Goal: Information Seeking & Learning: Find specific fact

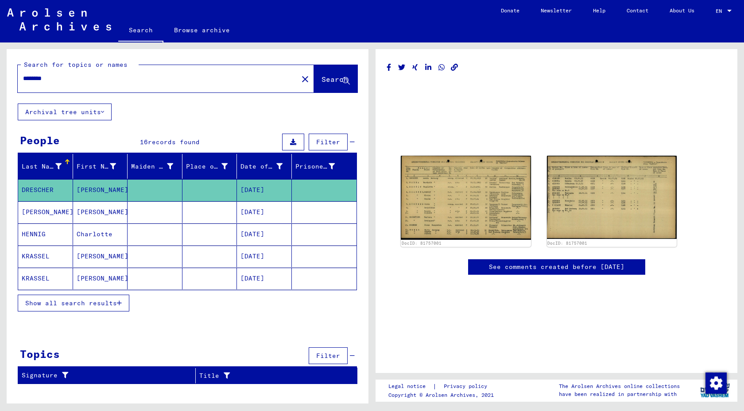
click at [144, 74] on div "********" at bounding box center [155, 79] width 275 height 20
click at [144, 74] on input "********" at bounding box center [158, 78] width 270 height 9
type input "**********"
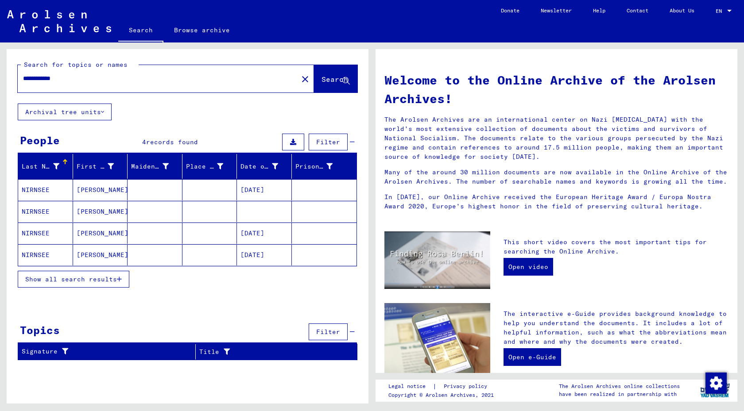
click at [194, 183] on mat-cell at bounding box center [209, 189] width 55 height 21
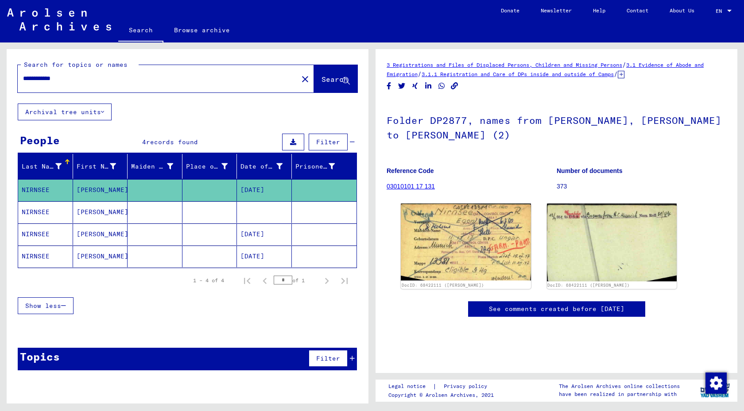
click at [193, 212] on mat-cell at bounding box center [209, 212] width 55 height 22
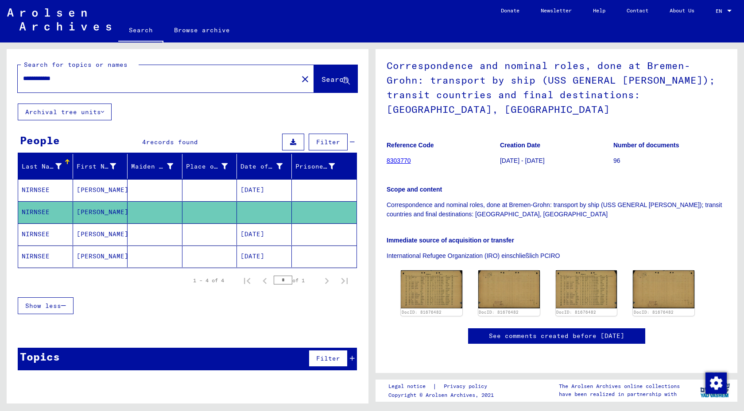
scroll to position [207, 0]
click at [441, 270] on img at bounding box center [431, 290] width 65 height 40
click at [541, 99] on div "3 Registrations and Files of Displaced Persons, Children and Missing Persons / …" at bounding box center [555, 183] width 339 height 357
click at [203, 230] on mat-cell at bounding box center [209, 235] width 55 height 22
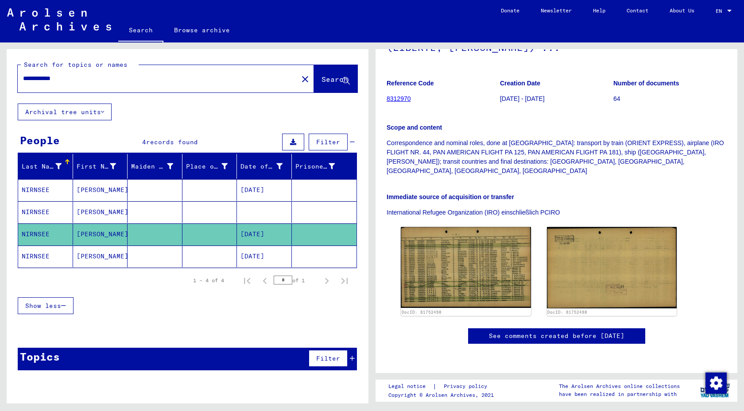
scroll to position [190, 0]
click at [213, 254] on mat-cell at bounding box center [209, 257] width 55 height 22
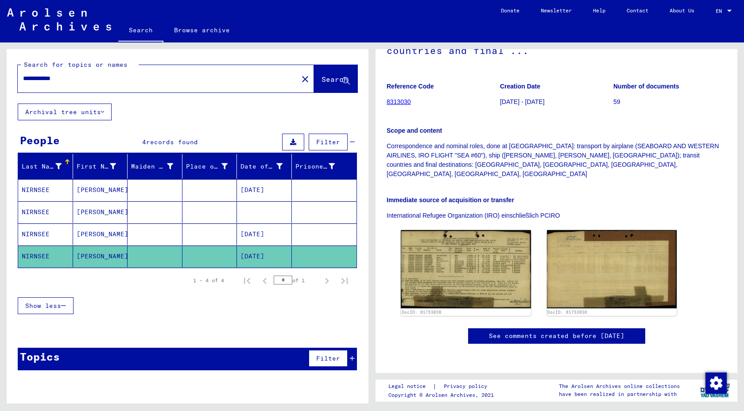
scroll to position [199, 0]
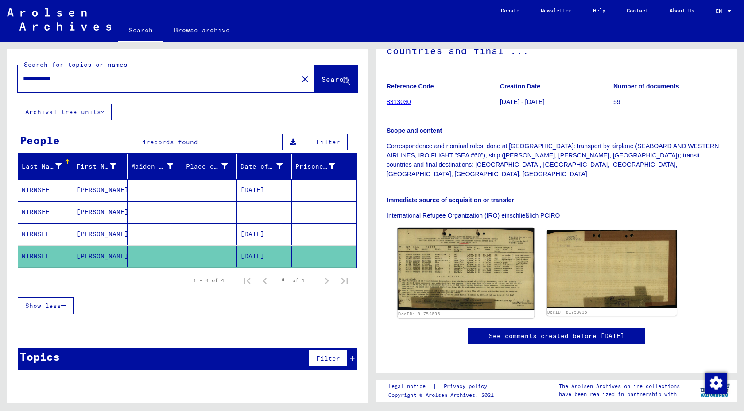
click at [474, 228] on img at bounding box center [465, 269] width 136 height 82
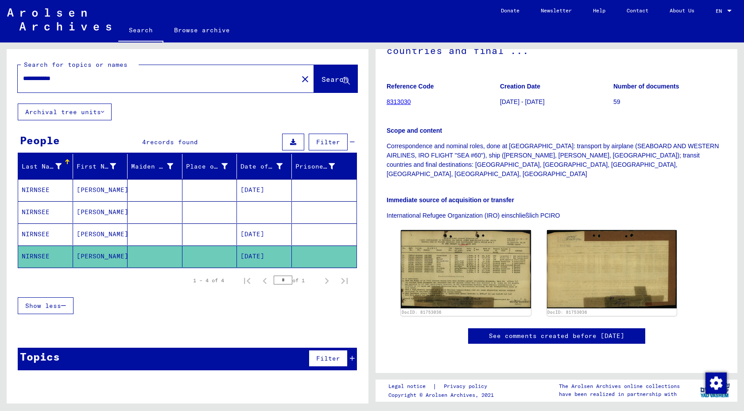
click at [211, 189] on mat-cell at bounding box center [209, 190] width 55 height 22
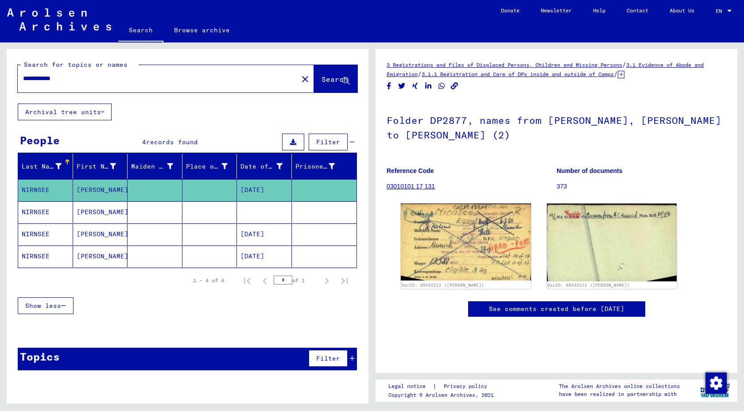
click at [322, 212] on mat-cell at bounding box center [324, 212] width 65 height 22
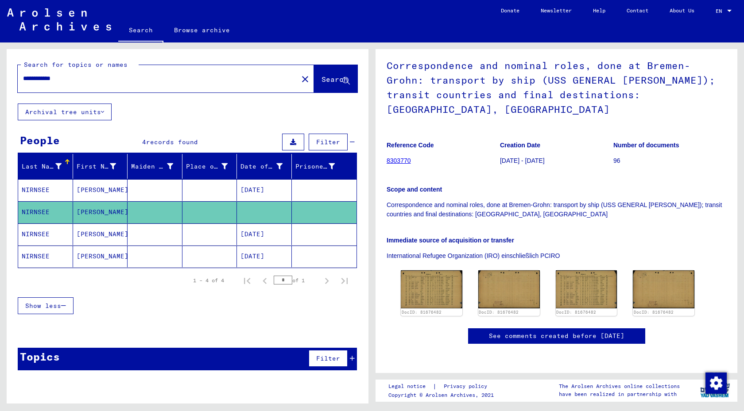
scroll to position [162, 0]
click at [434, 270] on img at bounding box center [431, 290] width 65 height 40
click at [578, 270] on img at bounding box center [586, 290] width 65 height 40
click at [505, 270] on img at bounding box center [508, 290] width 65 height 40
click at [658, 270] on img at bounding box center [663, 290] width 65 height 40
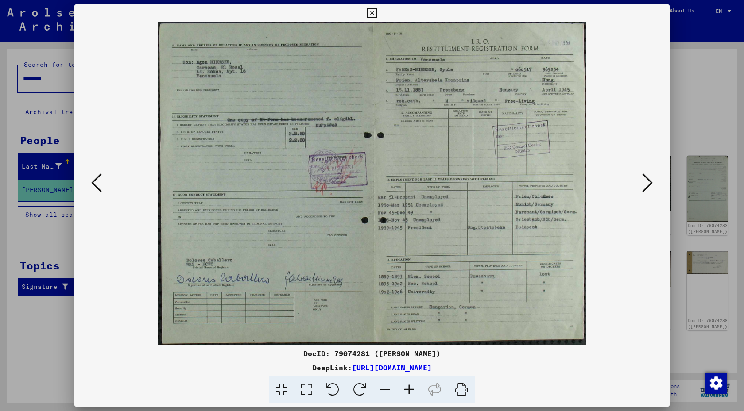
click at [637, 177] on img at bounding box center [371, 183] width 535 height 323
click at [647, 180] on icon at bounding box center [647, 182] width 11 height 21
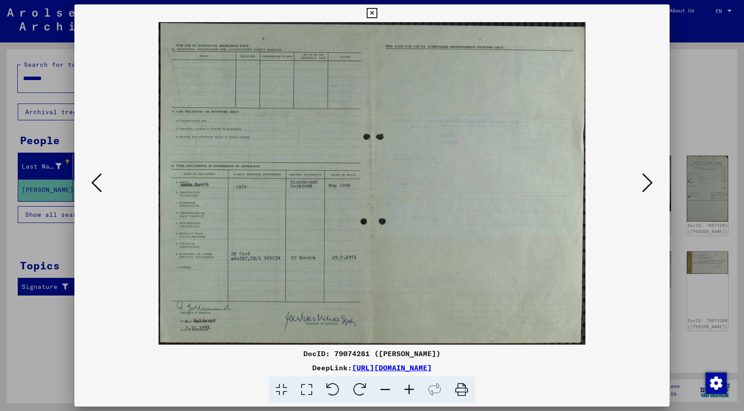
click at [647, 183] on icon at bounding box center [647, 182] width 11 height 21
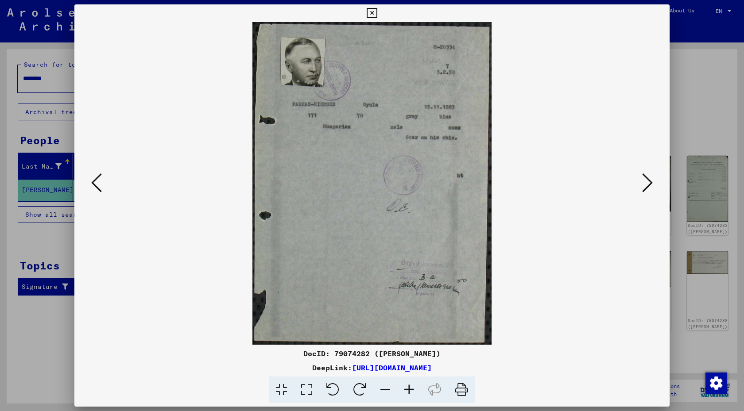
click at [647, 183] on icon at bounding box center [647, 182] width 11 height 21
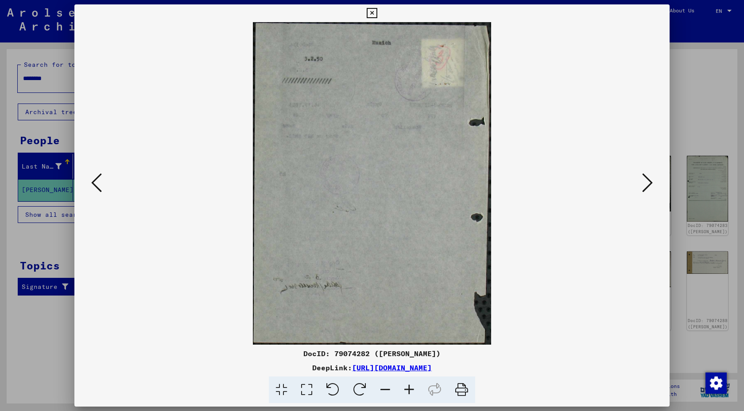
click at [647, 183] on icon at bounding box center [647, 182] width 11 height 21
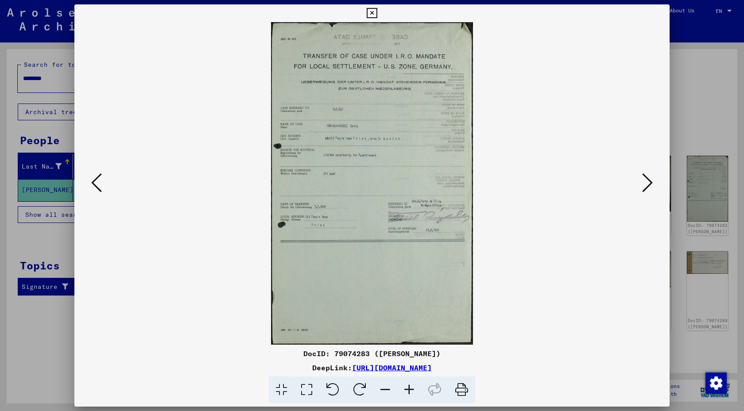
click at [647, 183] on icon at bounding box center [647, 182] width 11 height 21
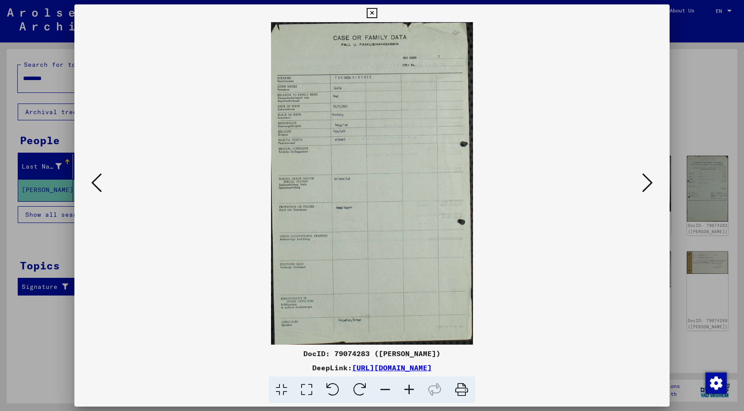
click at [647, 183] on icon at bounding box center [647, 182] width 11 height 21
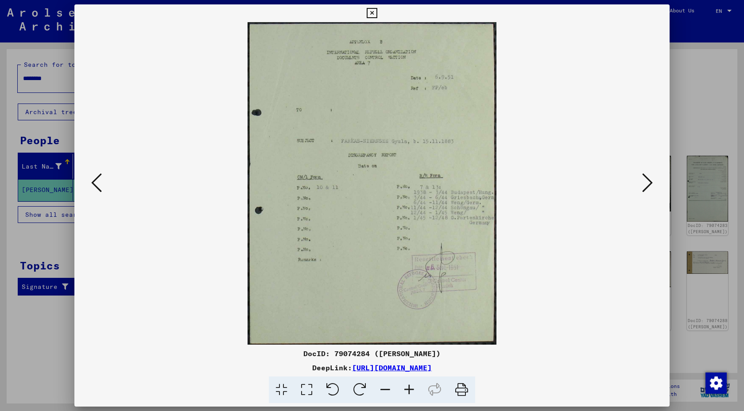
click at [647, 183] on icon at bounding box center [647, 182] width 11 height 21
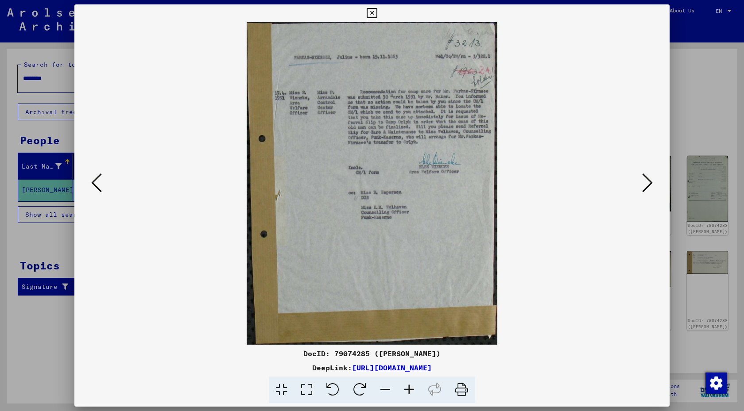
click at [647, 182] on icon at bounding box center [647, 182] width 11 height 21
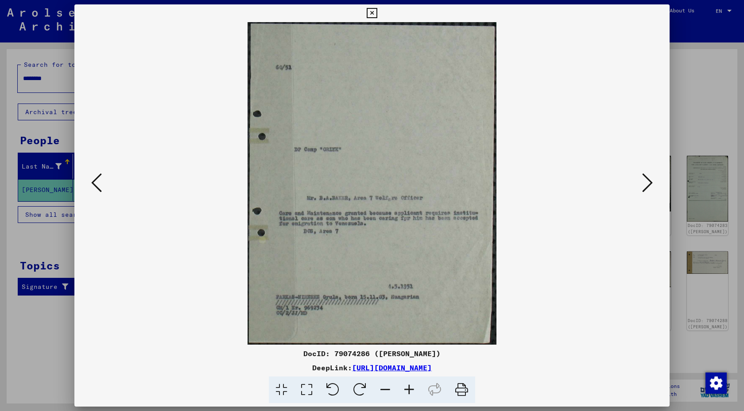
click at [647, 182] on icon at bounding box center [647, 182] width 11 height 21
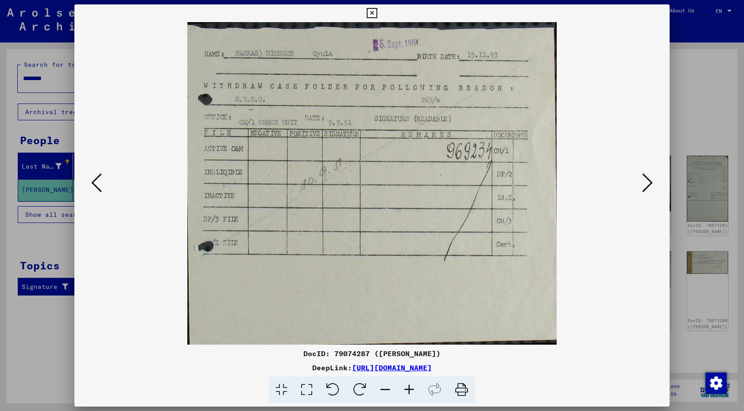
click at [647, 182] on icon at bounding box center [647, 182] width 11 height 21
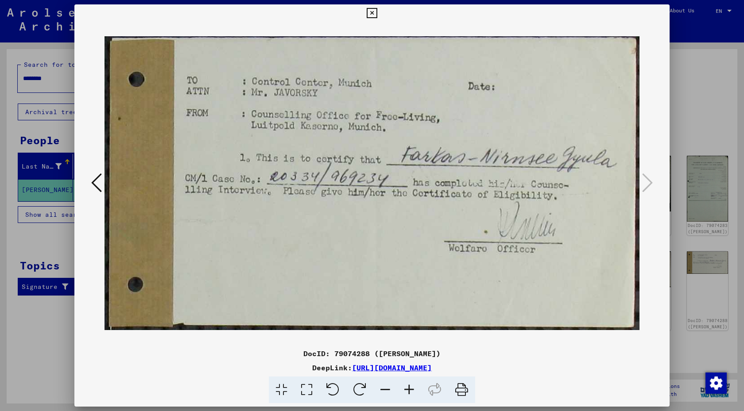
click at [704, 46] on div at bounding box center [372, 205] width 744 height 411
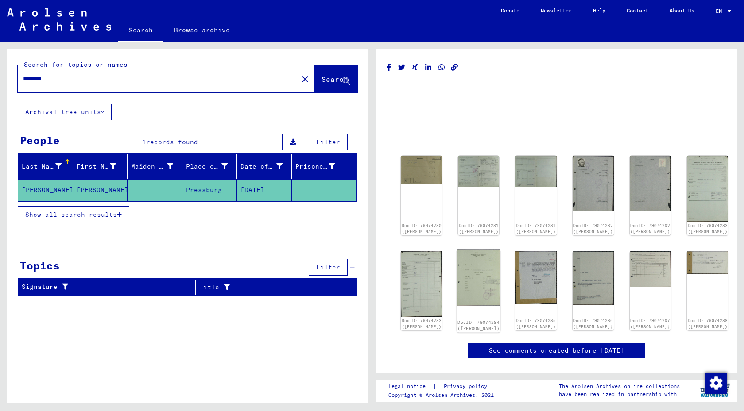
click at [466, 283] on img at bounding box center [478, 277] width 43 height 56
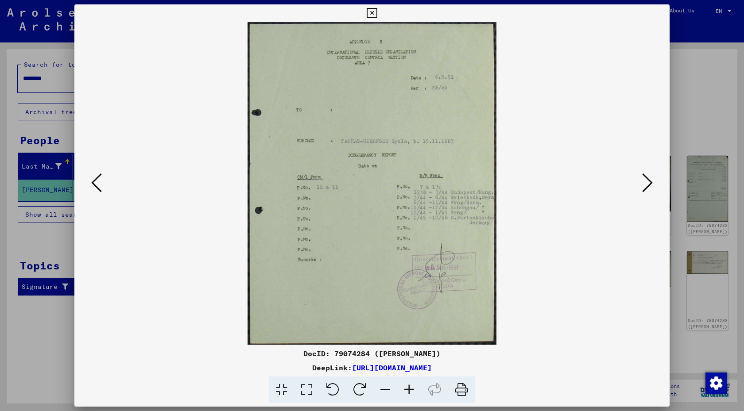
click at [645, 182] on icon at bounding box center [647, 182] width 11 height 21
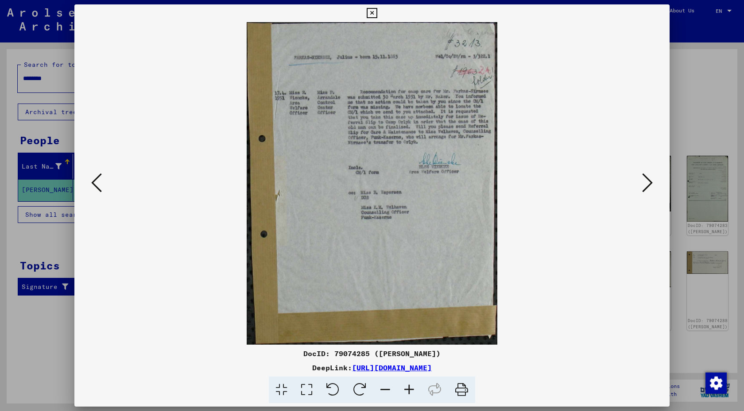
click at [645, 182] on icon at bounding box center [647, 182] width 11 height 21
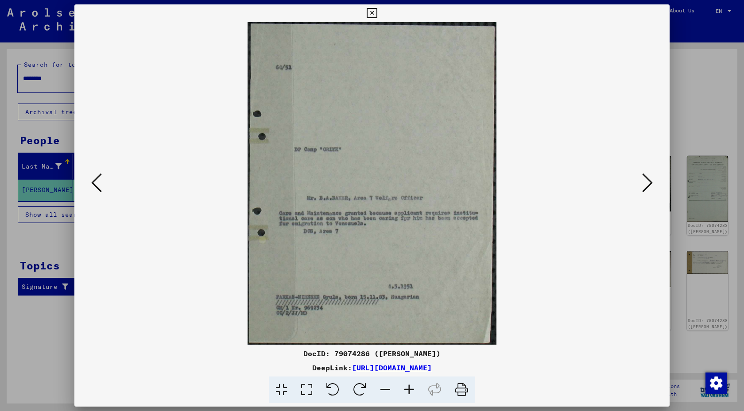
click at [648, 178] on icon at bounding box center [647, 182] width 11 height 21
